Goal: Information Seeking & Learning: Learn about a topic

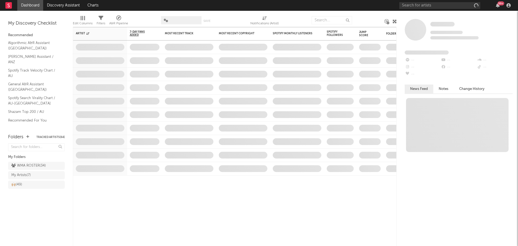
drag, startPoint x: 24, startPoint y: 163, endPoint x: 199, endPoint y: 106, distance: 184.2
click at [24, 163] on div "WMA ROSTER ( 34 )" at bounding box center [28, 165] width 35 height 6
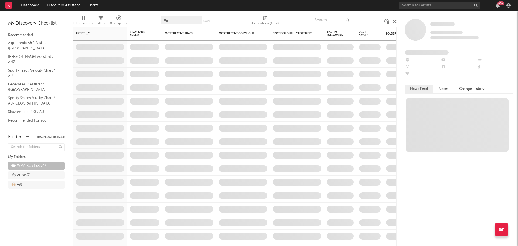
click at [172, 16] on div "Save Save as" at bounding box center [189, 19] width 57 height 13
click at [174, 17] on span at bounding box center [181, 20] width 40 height 8
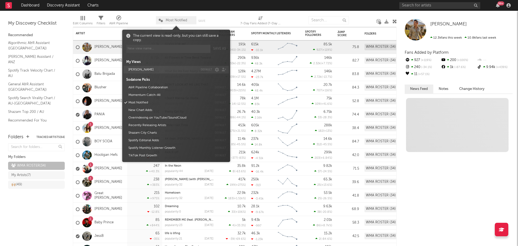
click at [143, 69] on button "[PERSON_NAME]" at bounding box center [163, 70] width 72 height 8
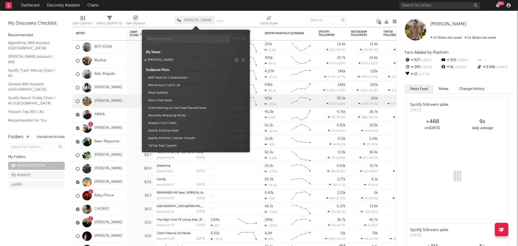
click at [170, 21] on div at bounding box center [159, 19] width 21 height 13
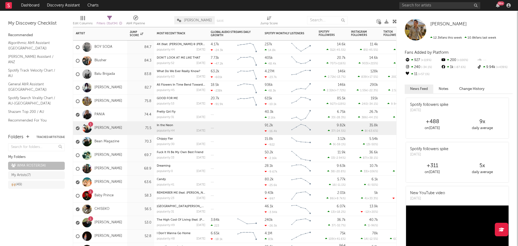
click at [121, 129] on div "1 [PERSON_NAME]" at bounding box center [100, 127] width 54 height 13
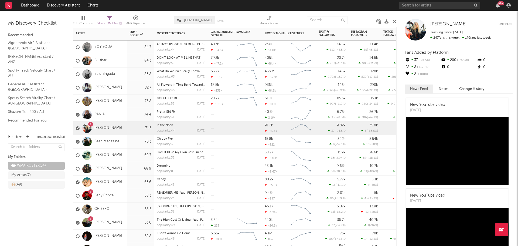
click at [119, 58] on div "Blusher" at bounding box center [100, 60] width 54 height 13
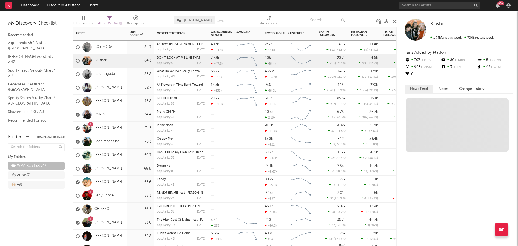
click at [101, 63] on div "Blusher" at bounding box center [91, 61] width 31 height 16
click at [101, 62] on link "Blusher" at bounding box center [100, 60] width 12 height 5
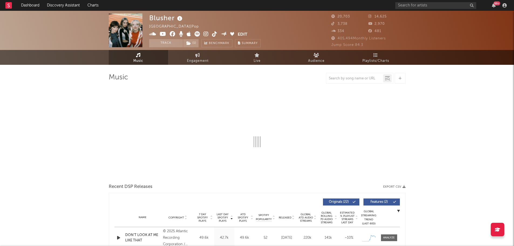
select select "6m"
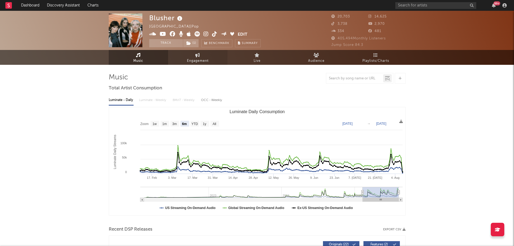
click at [202, 60] on span "Engagement" at bounding box center [198, 61] width 22 height 6
select select "1w"
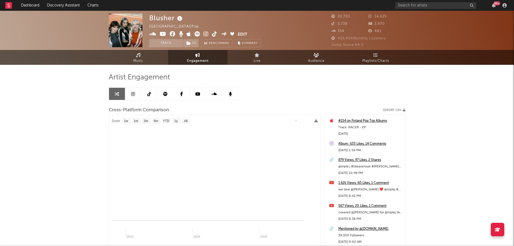
select select "1m"
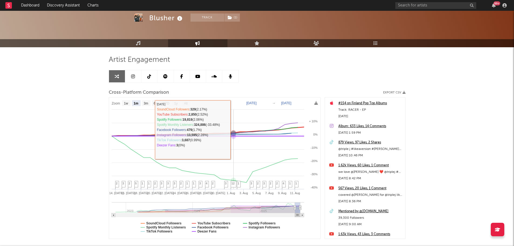
scroll to position [27, 0]
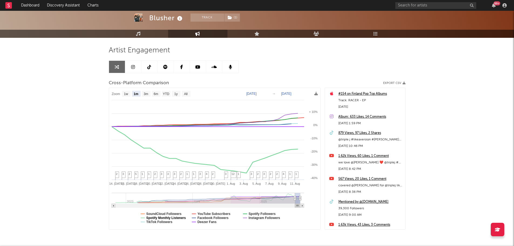
click at [175, 219] on text "Spotify Monthly Listeners" at bounding box center [166, 218] width 40 height 4
